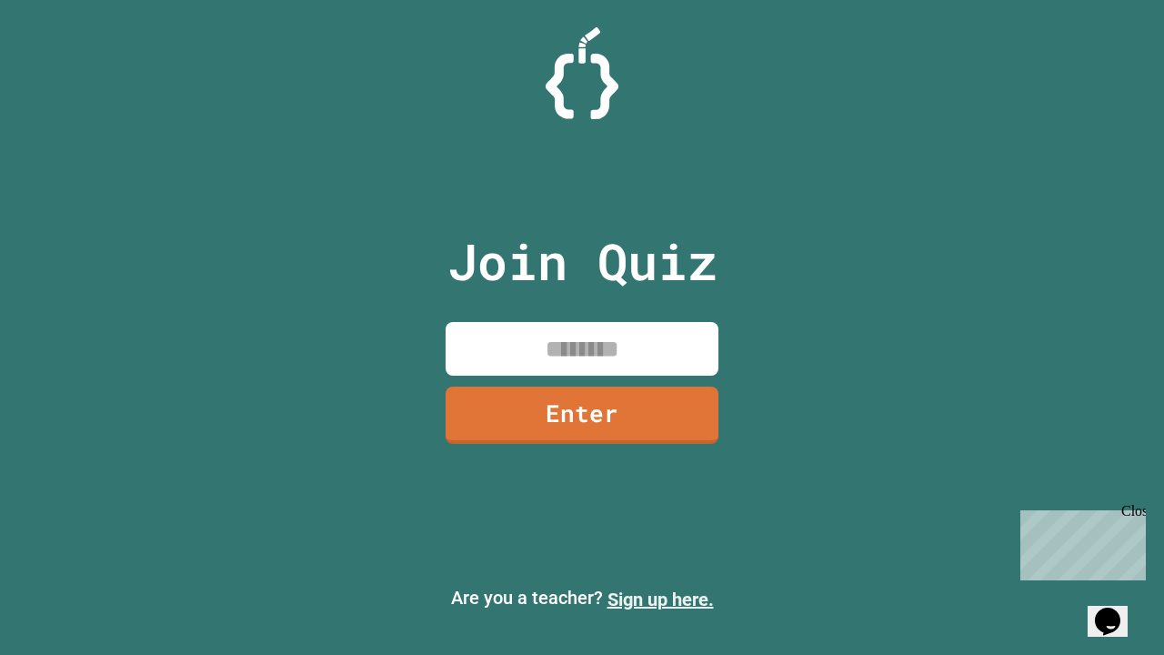
click at [660, 599] on link "Sign up here." at bounding box center [661, 600] width 106 height 22
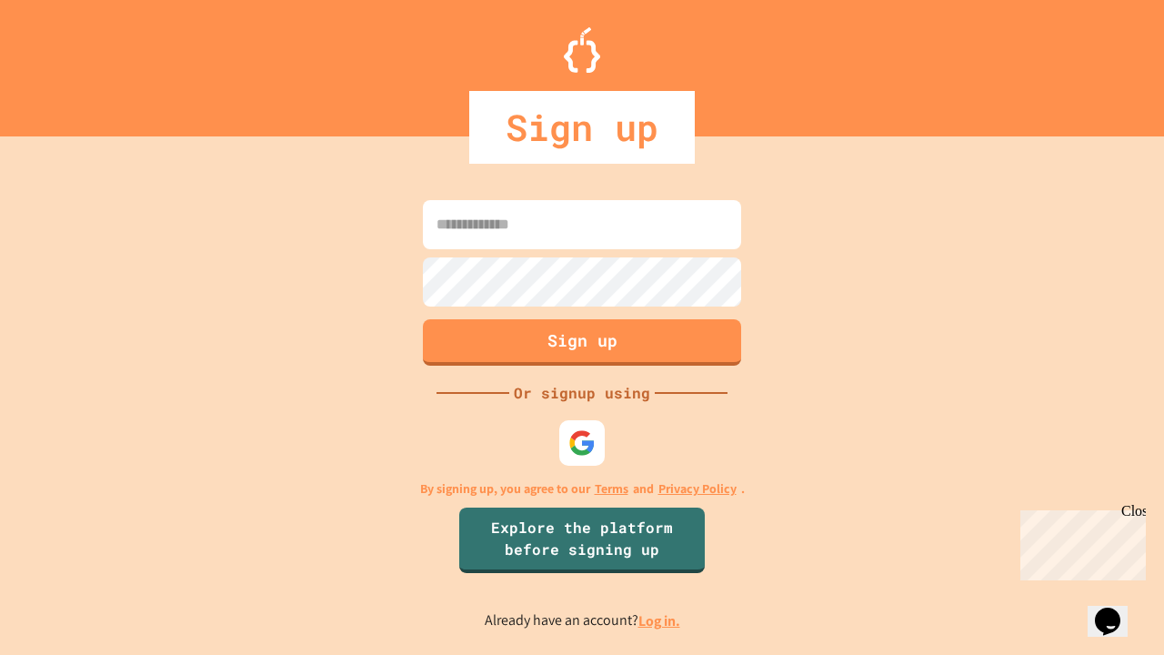
click at [660, 620] on link "Log in." at bounding box center [660, 620] width 42 height 19
